Goal: Transaction & Acquisition: Book appointment/travel/reservation

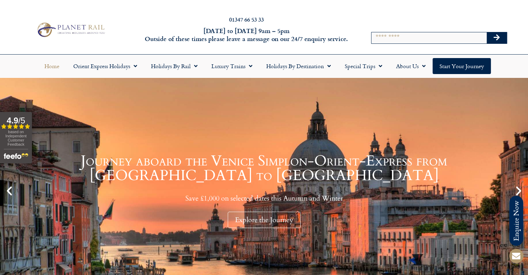
click at [410, 27] on div at bounding box center [439, 20] width 138 height 16
click at [408, 32] on input "Search" at bounding box center [428, 37] width 115 height 11
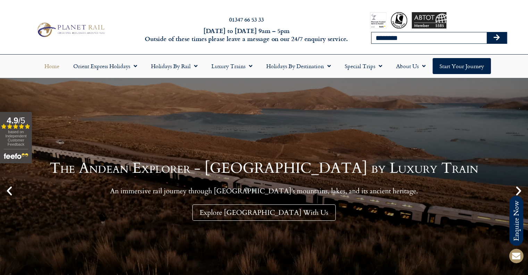
type input "********"
click at [487, 32] on button "Search" at bounding box center [497, 37] width 20 height 11
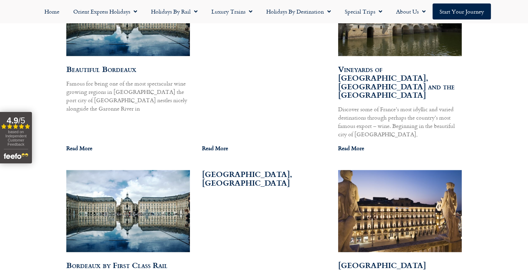
scroll to position [593, 0]
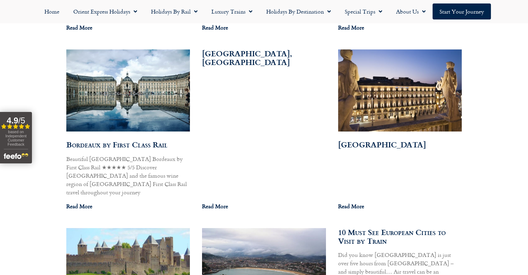
click at [150, 86] on img at bounding box center [127, 90] width 125 height 83
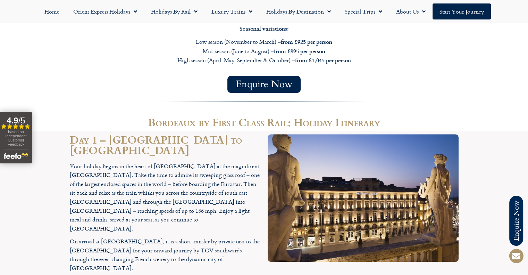
scroll to position [660, 0]
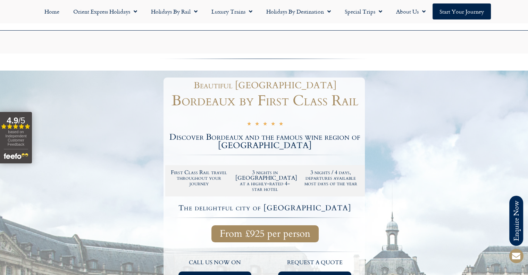
scroll to position [69, 0]
